Goal: Use online tool/utility: Use online tool/utility

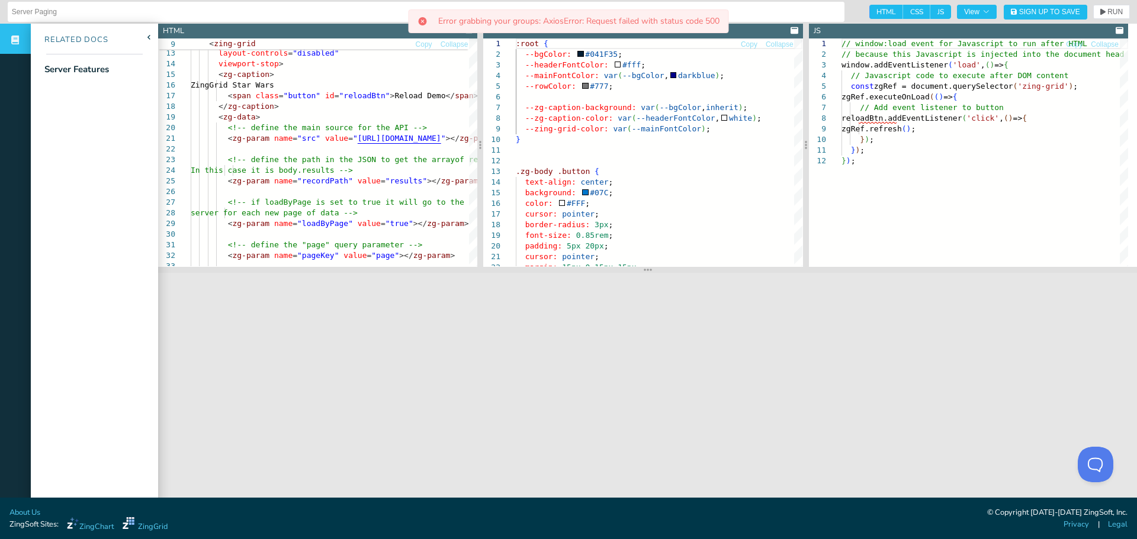
scroll to position [12, 0]
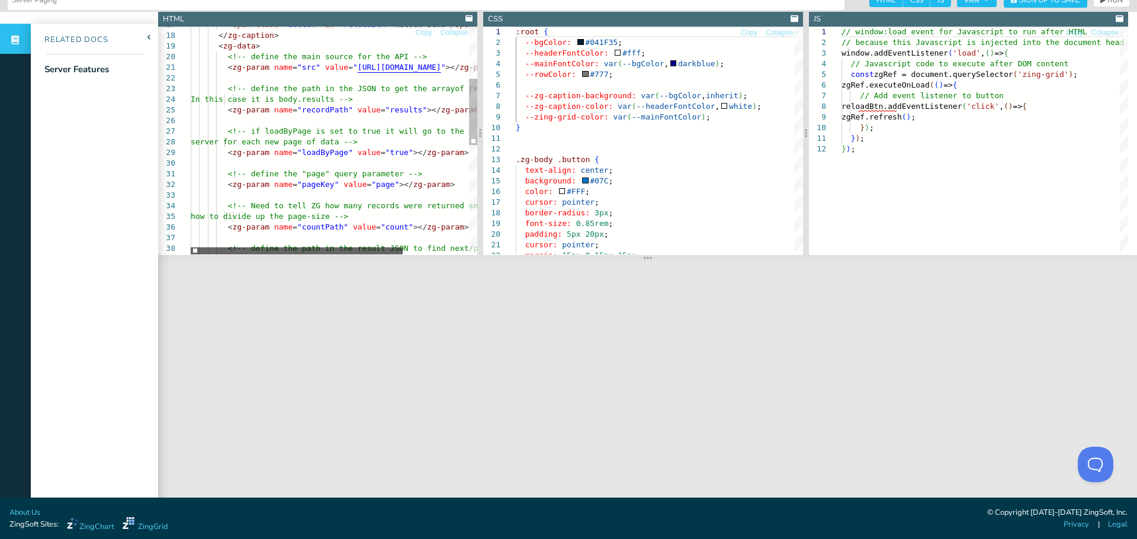
click at [323, 253] on div at bounding box center [297, 250] width 212 height 7
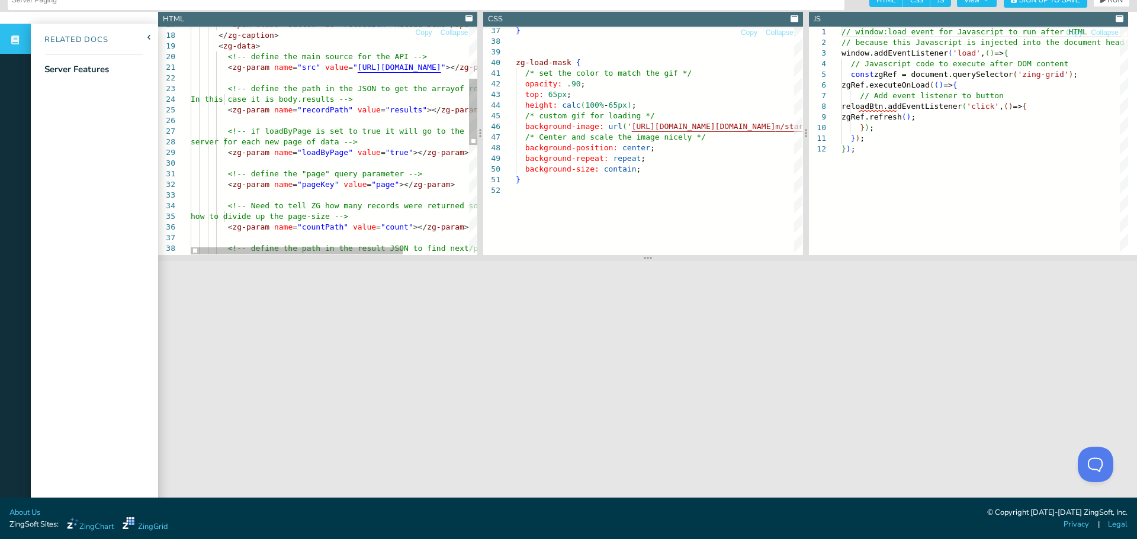
click at [314, 187] on div "< zg-param name = "nextPath" value = "next" ></ zg-param > <!-- define the path…" at bounding box center [379, 240] width 376 height 782
click at [371, 185] on div "< zg-param name = "nextPath" value = "next" ></ zg-param > <!-- define the path…" at bounding box center [379, 240] width 376 height 782
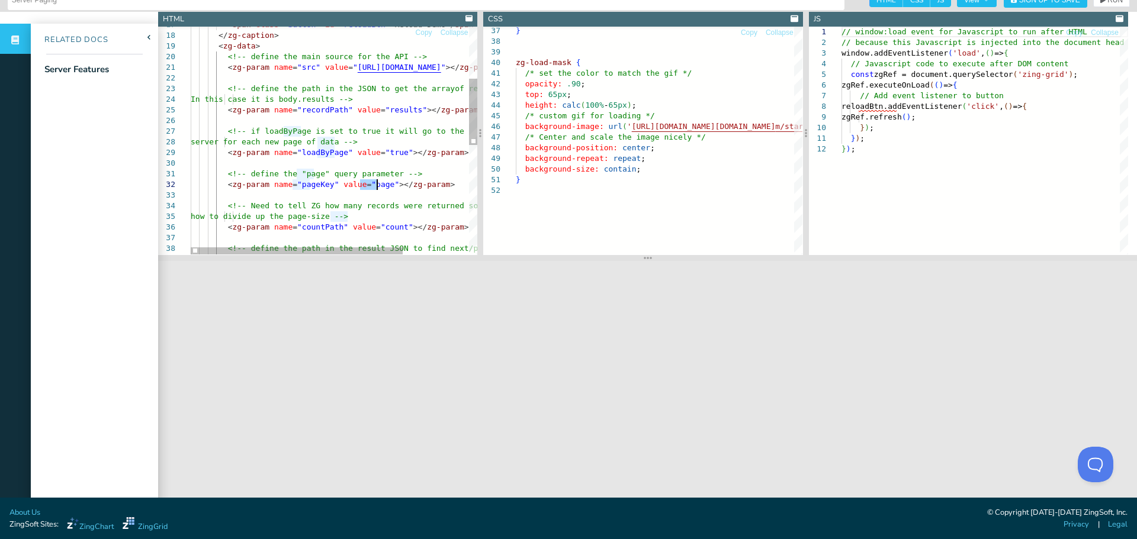
click at [298, 188] on div "< zg-param name = "nextPath" value = "next" ></ zg-param > <!-- define the path…" at bounding box center [379, 240] width 376 height 782
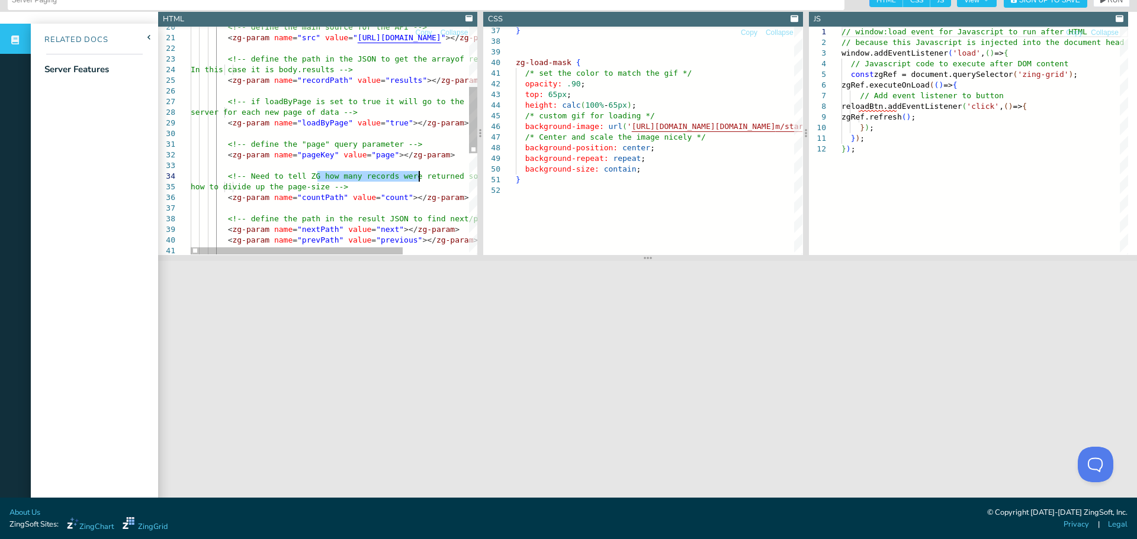
drag, startPoint x: 318, startPoint y: 175, endPoint x: 417, endPoint y: 178, distance: 98.9
click at [417, 178] on div "< zg-param name = "nextPath" value = "next" ></ zg-param > <!-- define the path…" at bounding box center [379, 210] width 376 height 782
click at [321, 198] on div "< zg-param name = "nextPath" value = "next" ></ zg-param > <!-- define the path…" at bounding box center [379, 210] width 376 height 782
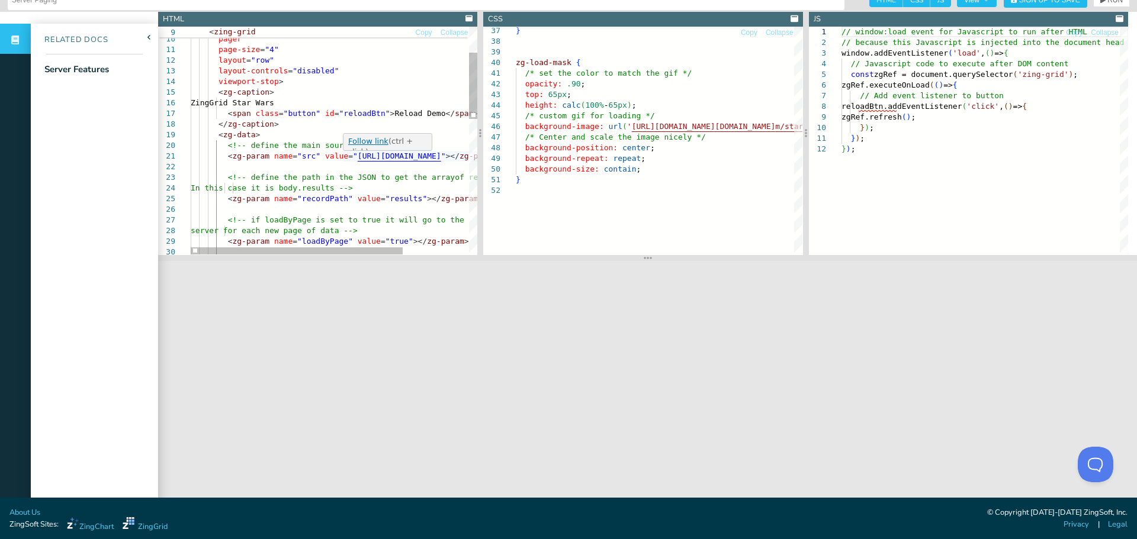
type textarea "<zg-param name="src" value="[URL][DOMAIN_NAME]"></zg-param> <!-- define the pat…"
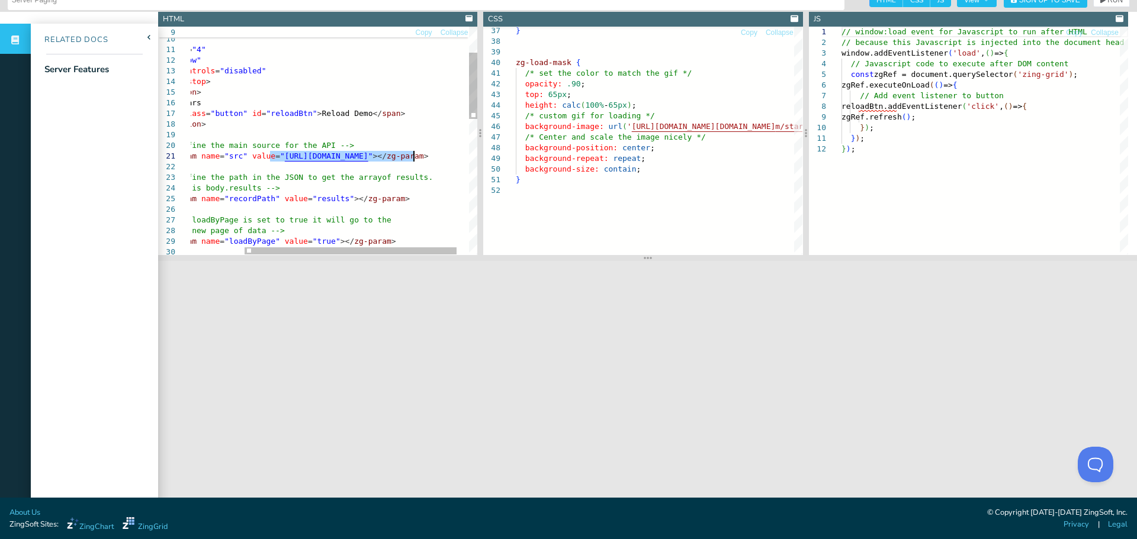
drag, startPoint x: 343, startPoint y: 161, endPoint x: 416, endPoint y: 158, distance: 72.9
click at [416, 158] on div "server for each new page of data --> < zg-param name = "loadByPage" value = "tr…" at bounding box center [306, 329] width 376 height 782
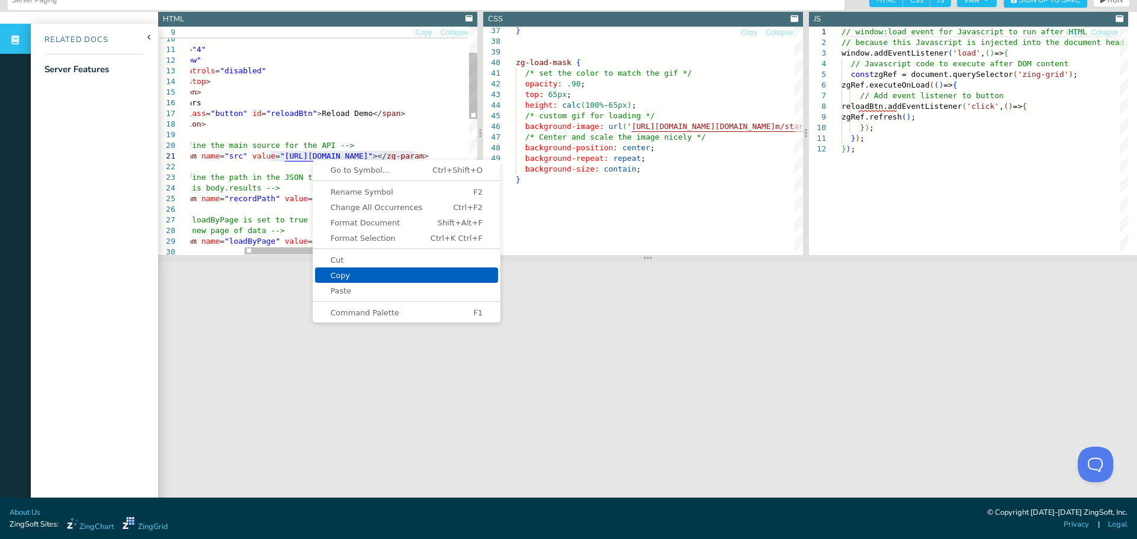
click at [343, 269] on link "Copy" at bounding box center [406, 275] width 183 height 15
